Goal: Task Accomplishment & Management: Manage account settings

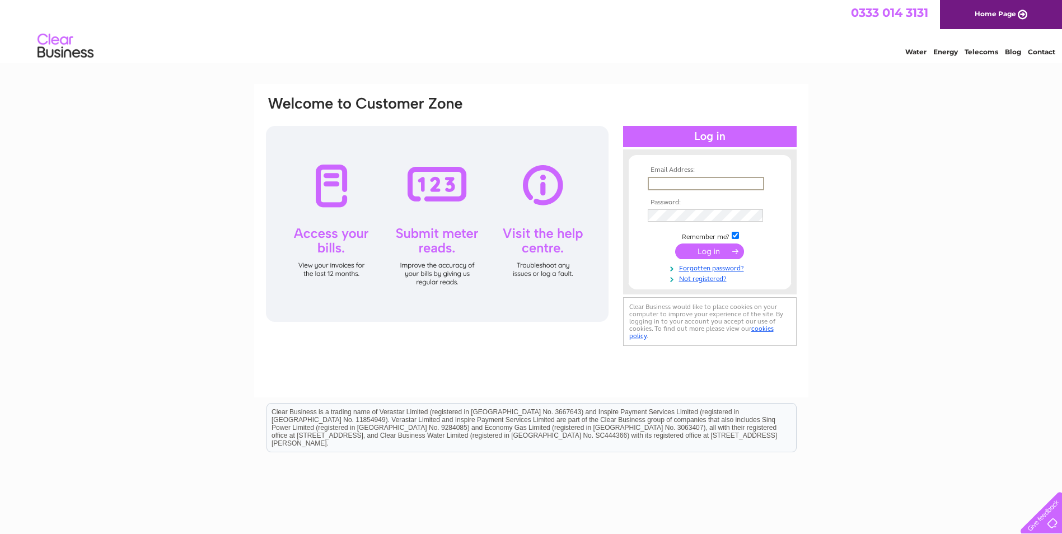
click at [710, 184] on input "text" at bounding box center [706, 183] width 116 height 13
type input "[EMAIL_ADDRESS][DOMAIN_NAME]"
drag, startPoint x: 689, startPoint y: 201, endPoint x: 684, endPoint y: 207, distance: 7.6
click at [685, 206] on tbody "Email Address: [EMAIL_ADDRESS][DOMAIN_NAME] Password: Remember me?" at bounding box center [710, 224] width 130 height 117
click at [691, 253] on input "submit" at bounding box center [709, 252] width 69 height 16
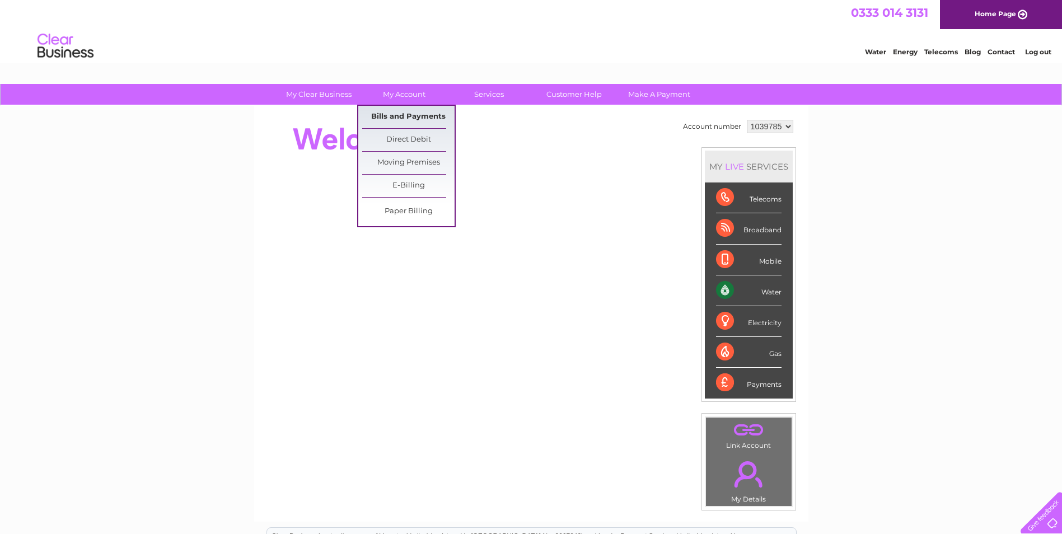
click at [407, 121] on link "Bills and Payments" at bounding box center [408, 117] width 92 height 22
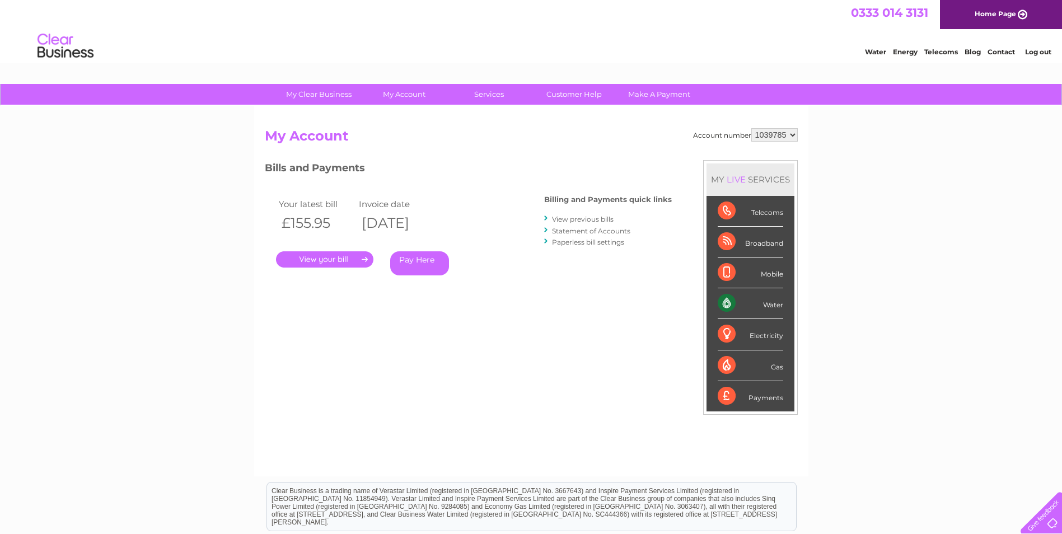
click at [333, 259] on link "." at bounding box center [324, 259] width 97 height 16
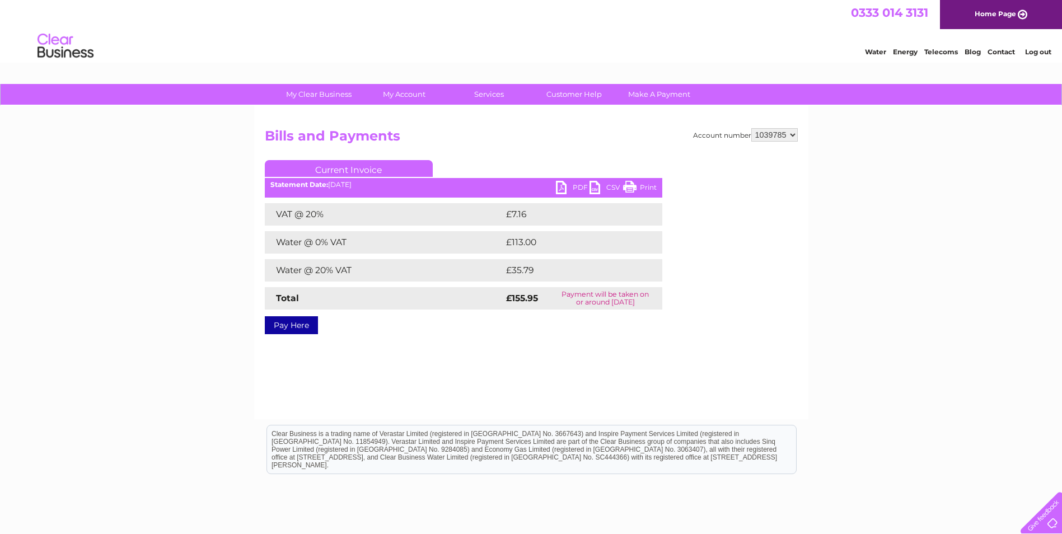
click at [564, 185] on link "PDF" at bounding box center [573, 189] width 34 height 16
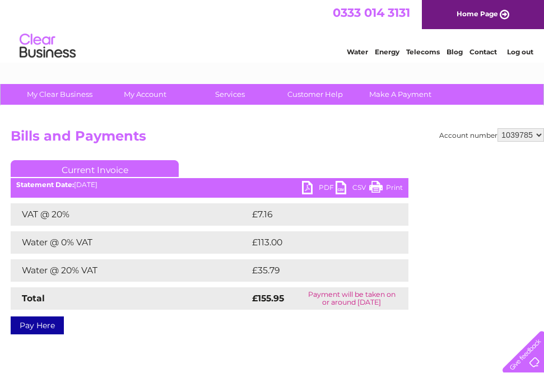
click at [313, 185] on link "PDF" at bounding box center [319, 189] width 34 height 16
